Goal: Transaction & Acquisition: Purchase product/service

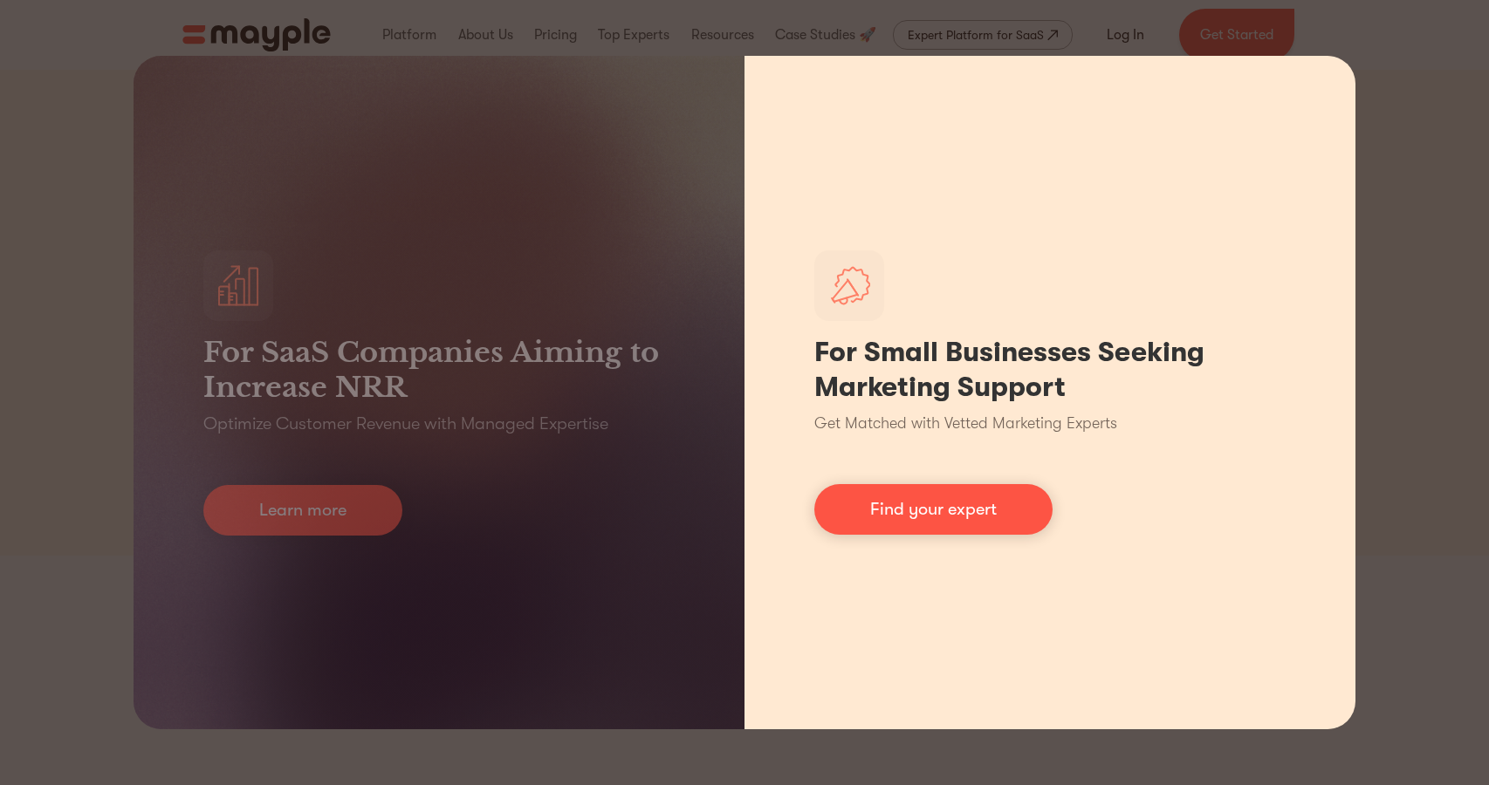
click at [1251, 404] on h1 "For Small Businesses Seeking Marketing Support" at bounding box center [1049, 370] width 471 height 70
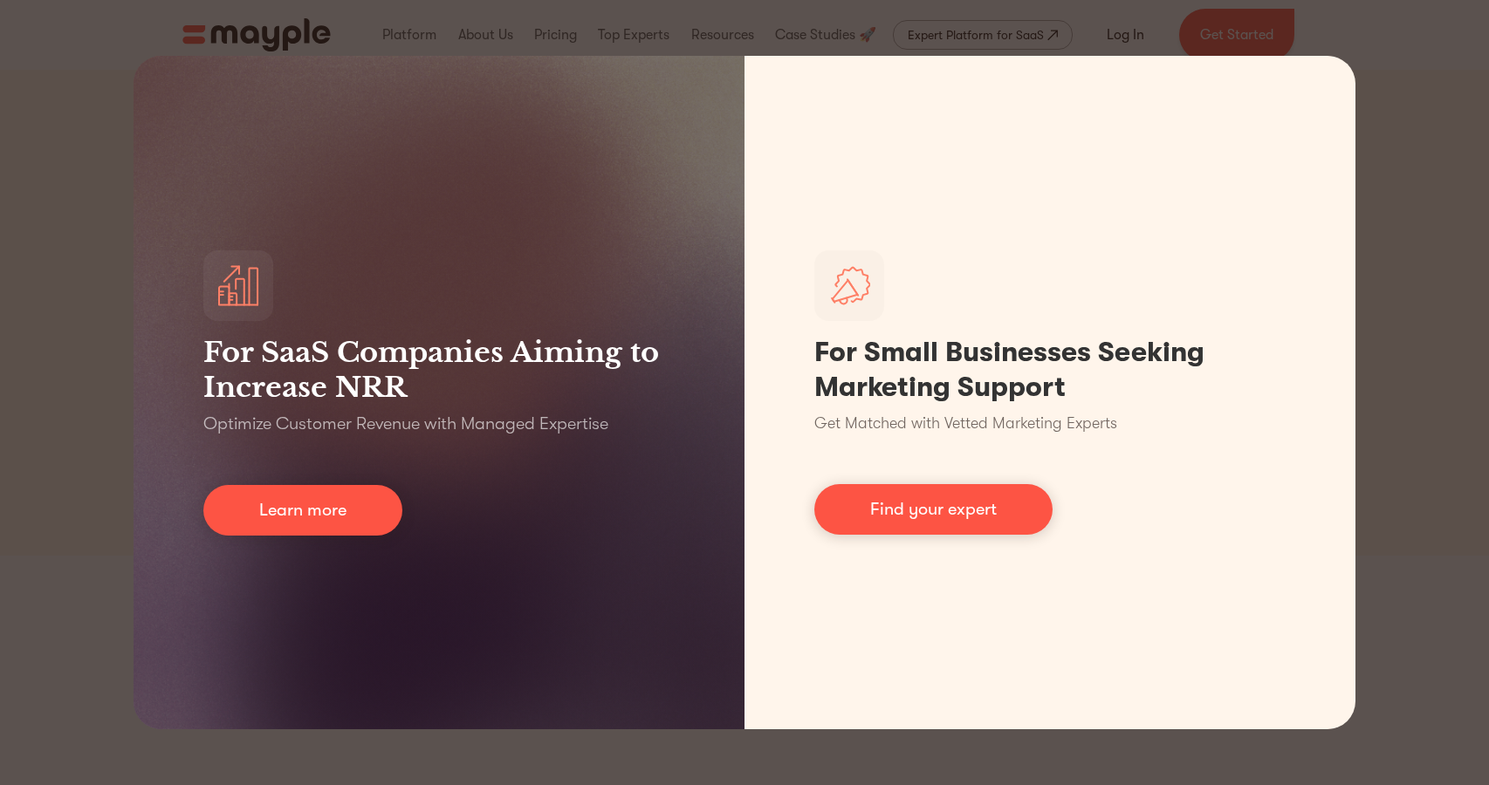
click at [53, 431] on div "For SaaS Companies Aiming to Increase NRR Optimize Customer Revenue with Manage…" at bounding box center [744, 392] width 1489 height 785
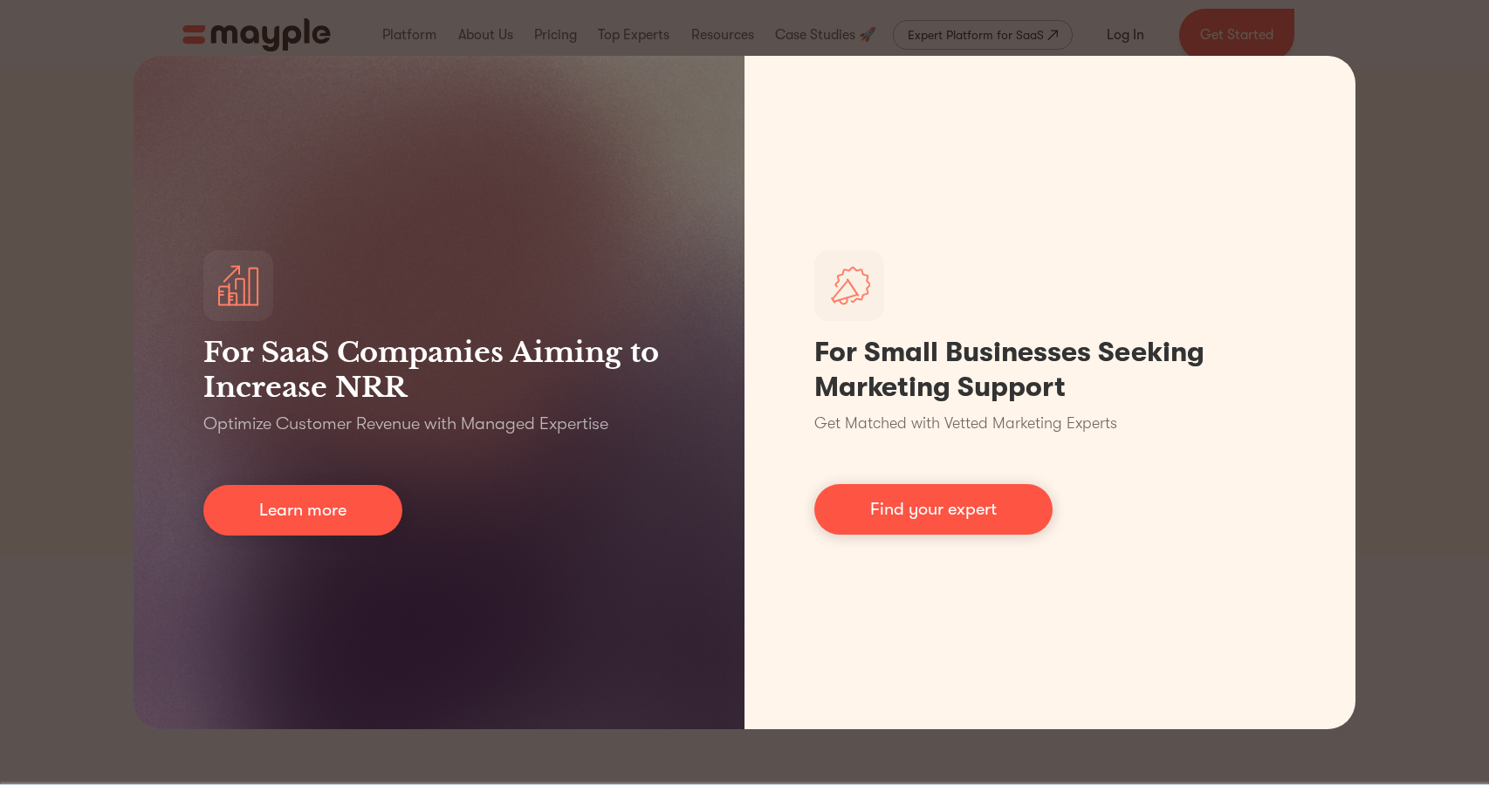
click at [53, 431] on div "For SaaS Companies Aiming to Increase NRR Optimize Customer Revenue with Manage…" at bounding box center [744, 392] width 1489 height 785
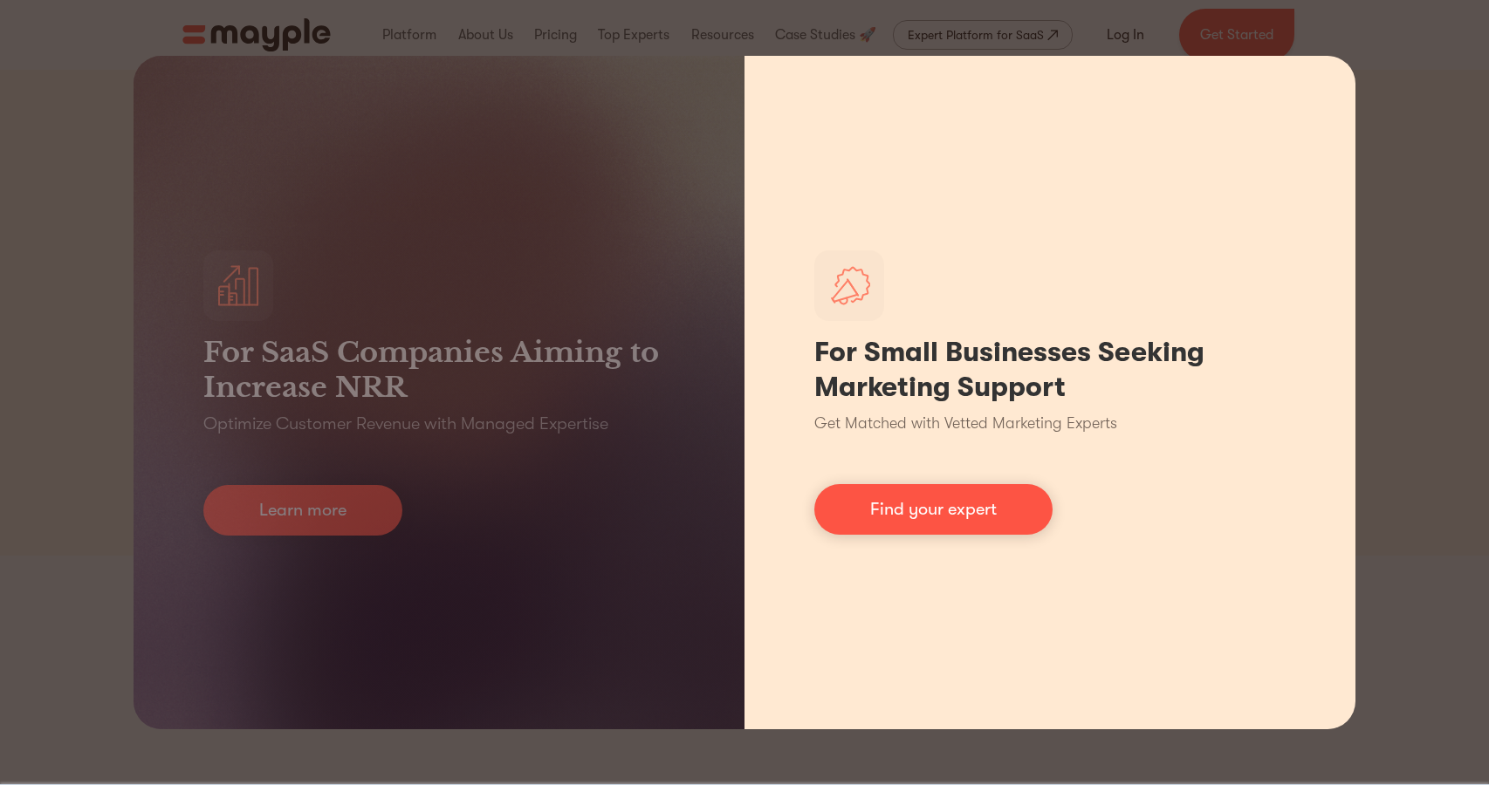
click at [1003, 538] on div "For Small Businesses Seeking Marketing Support Get Matched with Vetted Marketin…" at bounding box center [1049, 393] width 611 height 674
click at [1004, 524] on link "Find your expert" at bounding box center [933, 509] width 238 height 51
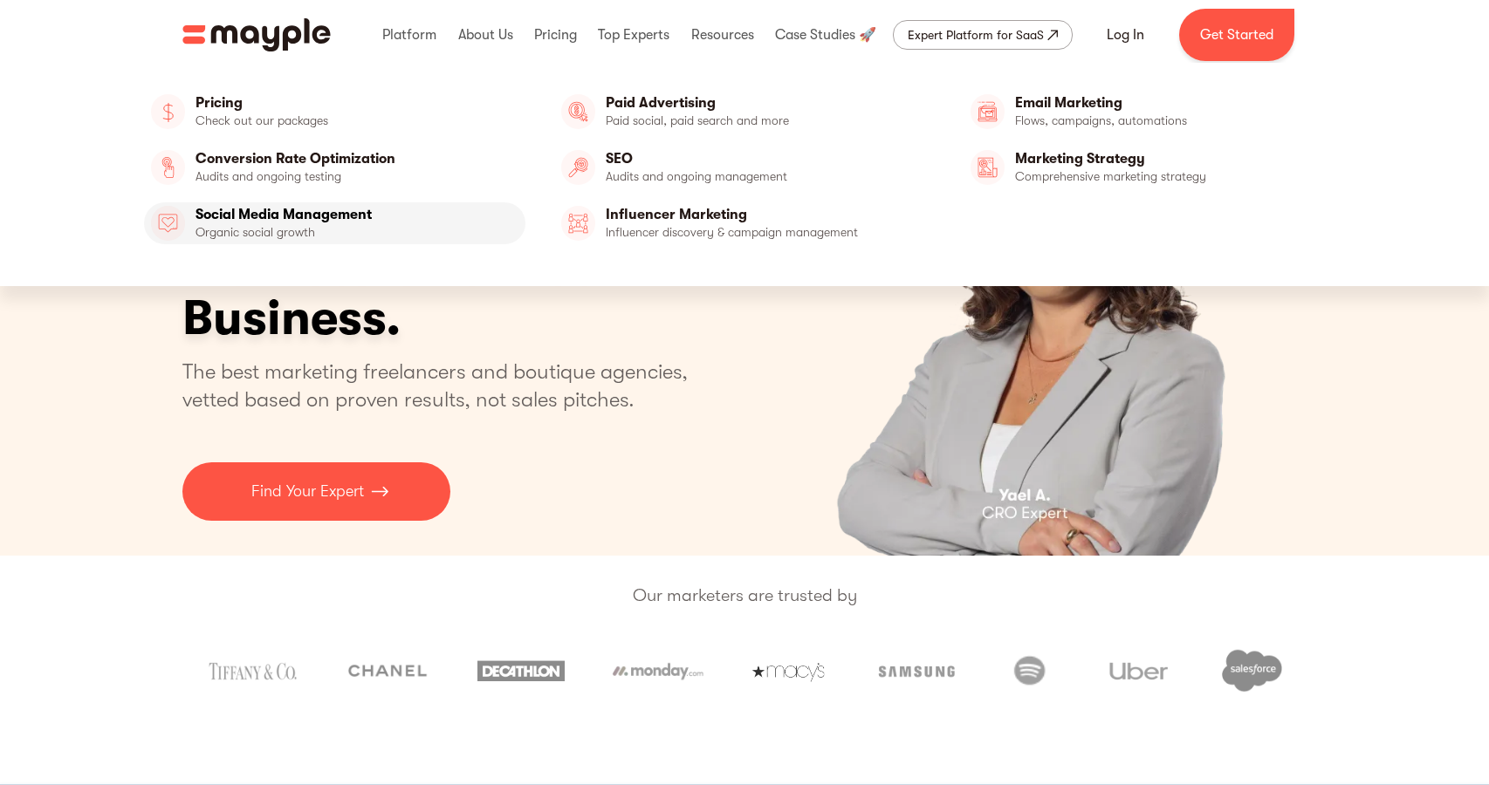
click at [317, 218] on link "Social Media Management" at bounding box center [334, 223] width 381 height 42
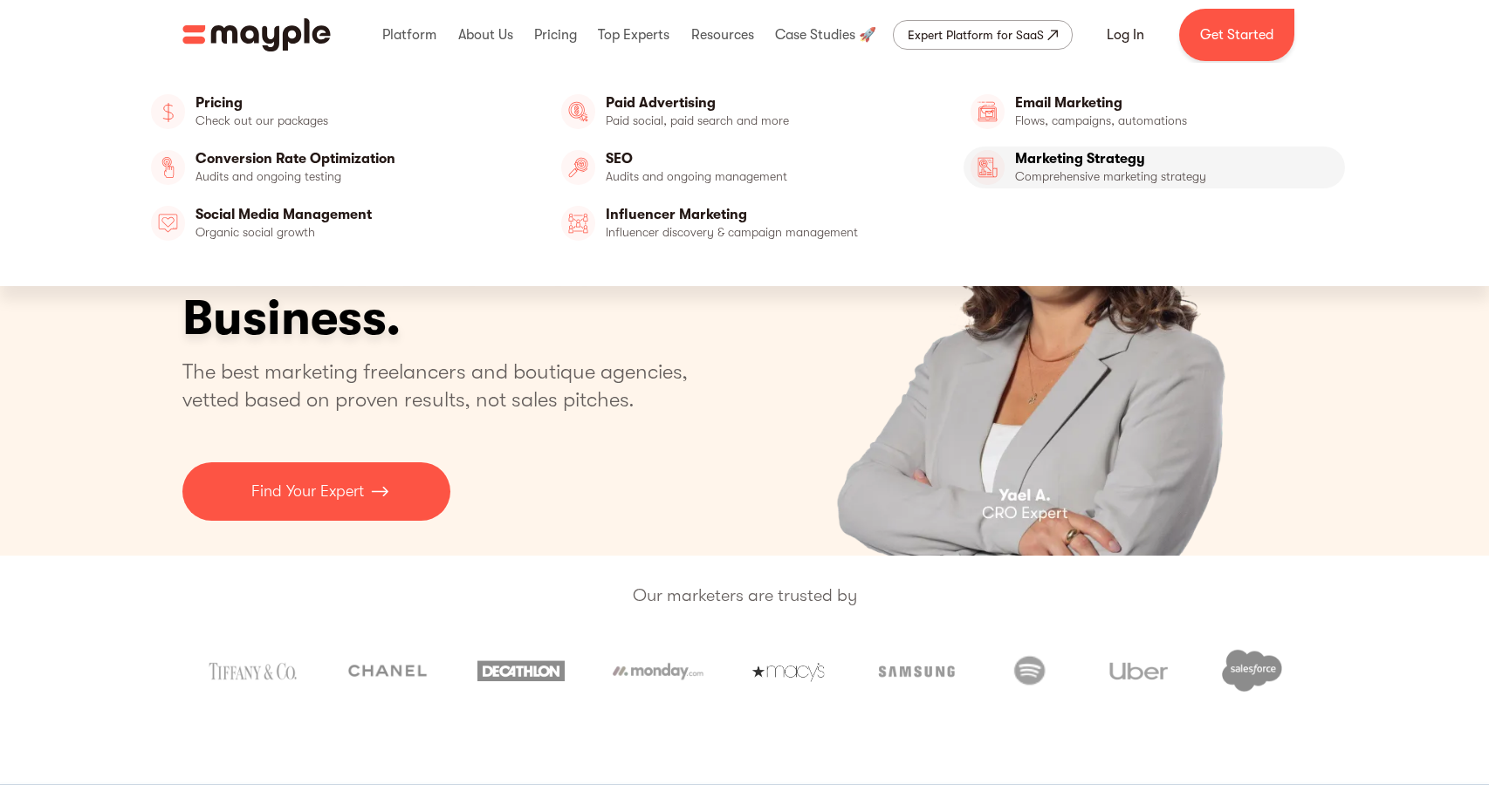
click at [1076, 162] on link "Marketing Strategy" at bounding box center [1153, 168] width 381 height 42
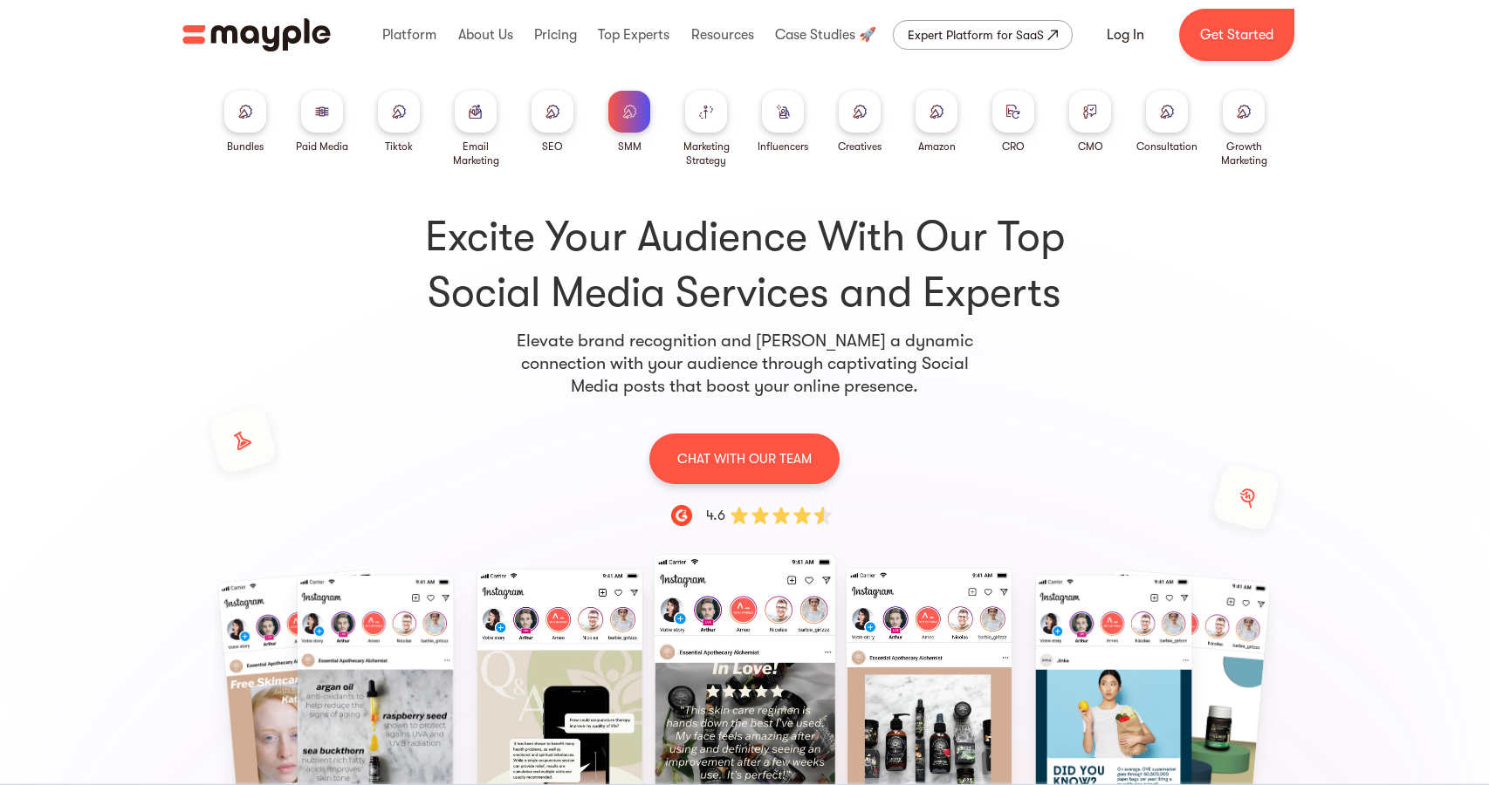
click at [1371, 295] on div "SMM Bundles Paid Media Packages TikTok Email Marketing SEO SMM Marketing Strate…" at bounding box center [744, 647] width 1489 height 1155
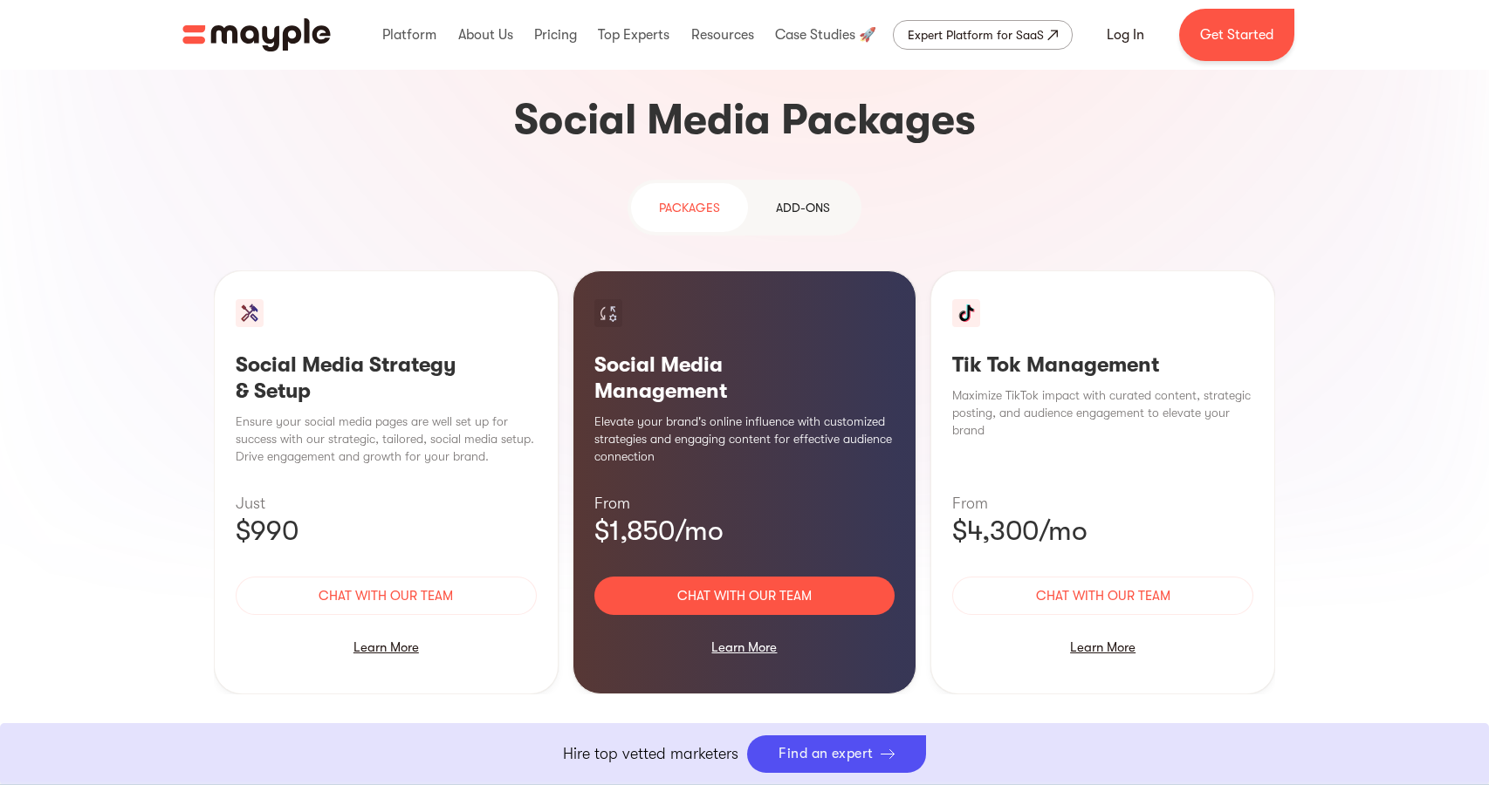
scroll to position [1609, 0]
click at [750, 628] on div "Learn More" at bounding box center [744, 646] width 301 height 37
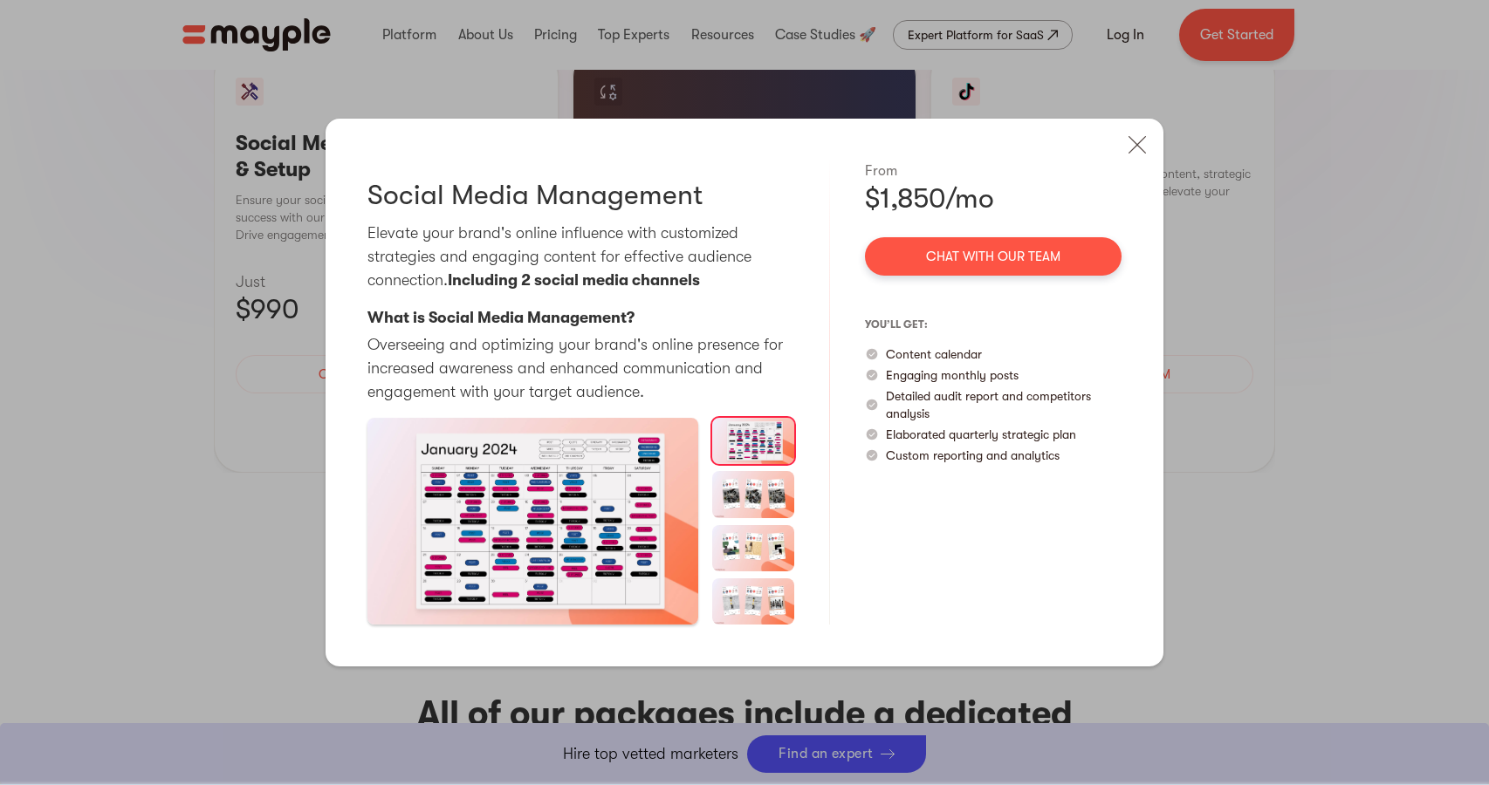
scroll to position [1834, 0]
click at [1313, 367] on div "Social Media Strategy & Setup Strategically create consistent and reliable soci…" at bounding box center [744, 392] width 1489 height 785
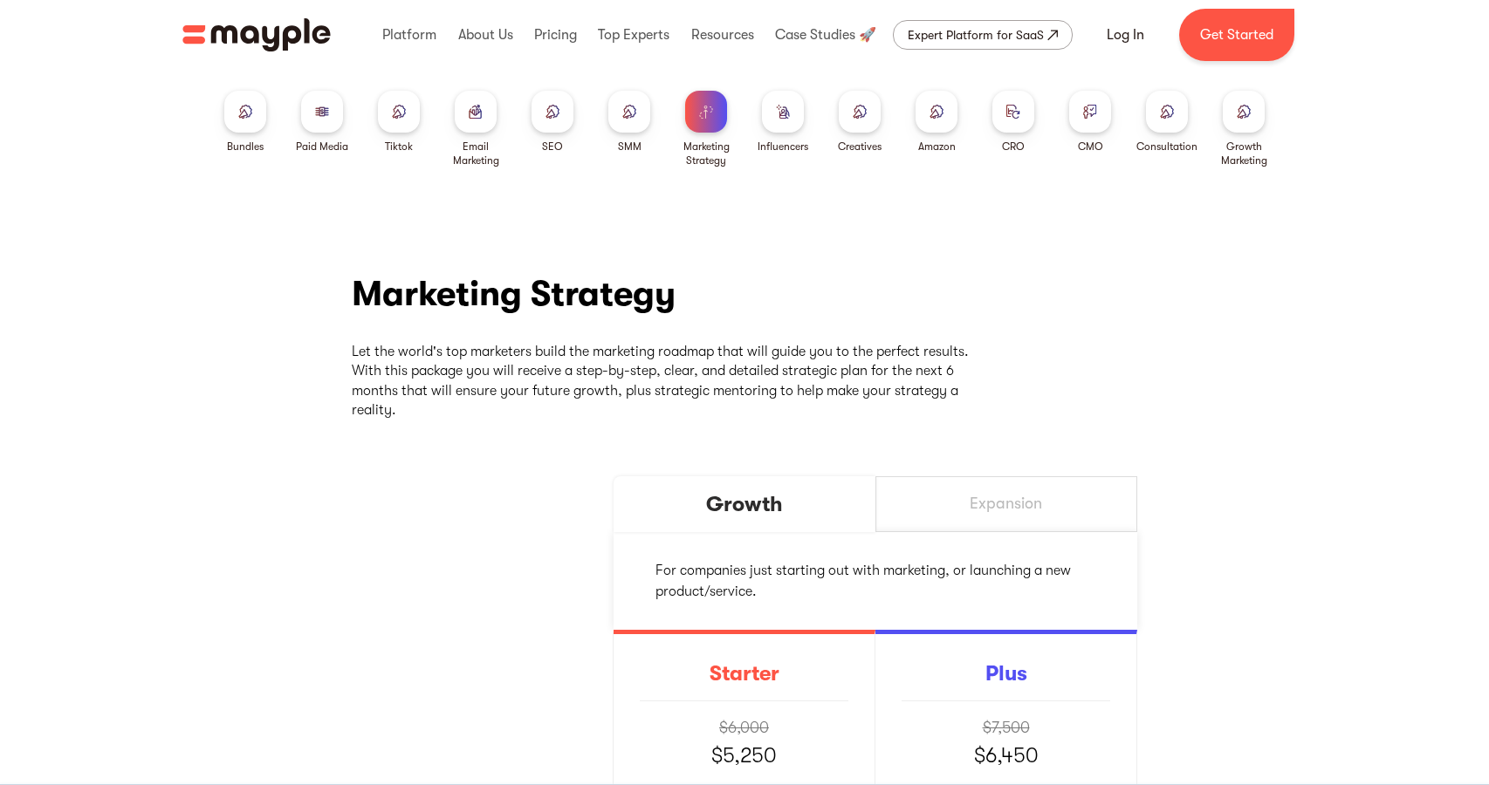
click at [778, 117] on img at bounding box center [783, 111] width 14 height 13
